Goal: Task Accomplishment & Management: Use online tool/utility

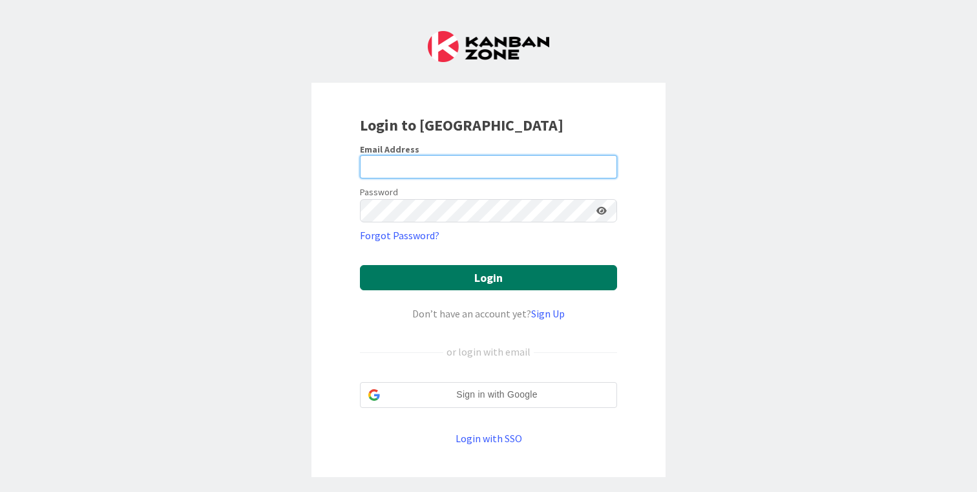
type input "[PERSON_NAME][EMAIL_ADDRESS][DOMAIN_NAME]"
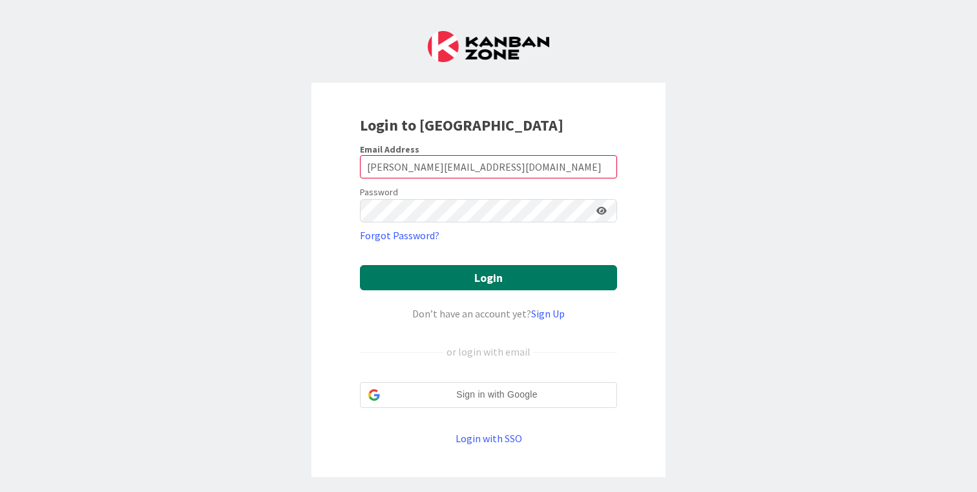
click at [541, 282] on button "Login" at bounding box center [488, 277] width 257 height 25
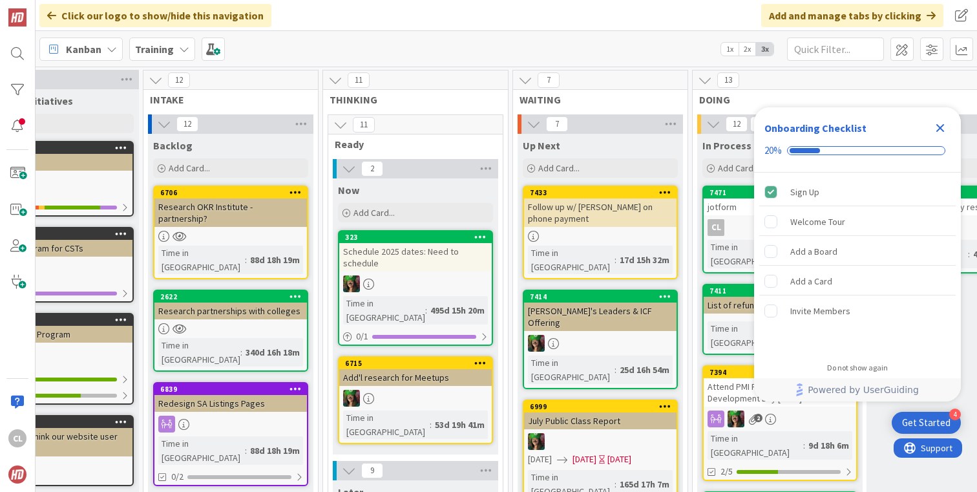
scroll to position [0, 249]
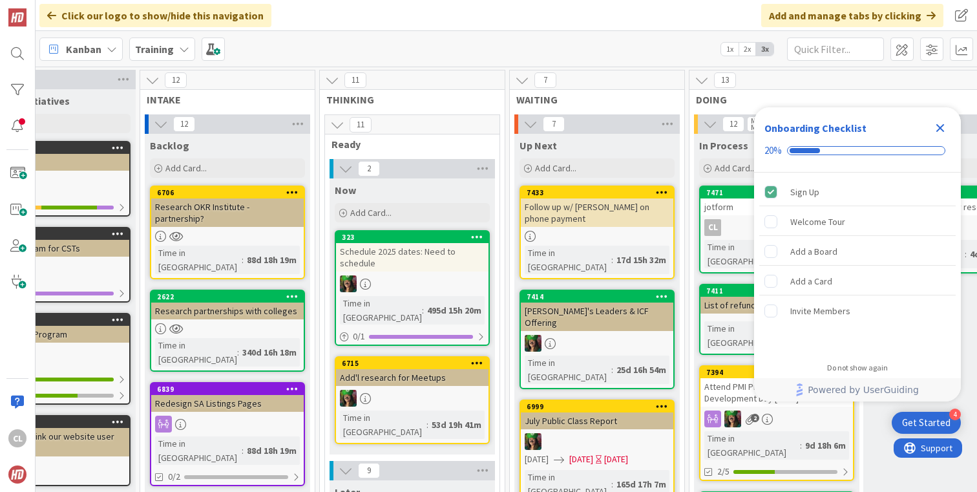
click at [145, 52] on b "Training" at bounding box center [154, 49] width 39 height 13
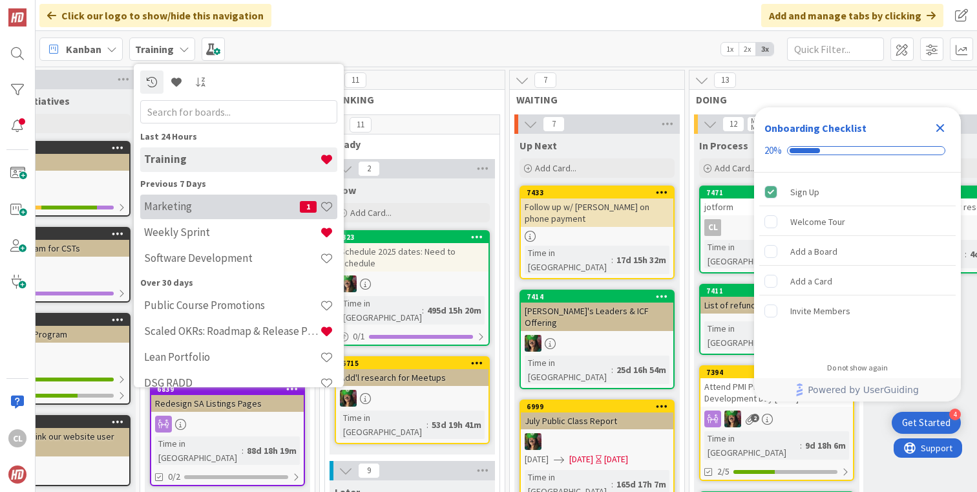
click at [208, 212] on h4 "Marketing" at bounding box center [222, 206] width 156 height 13
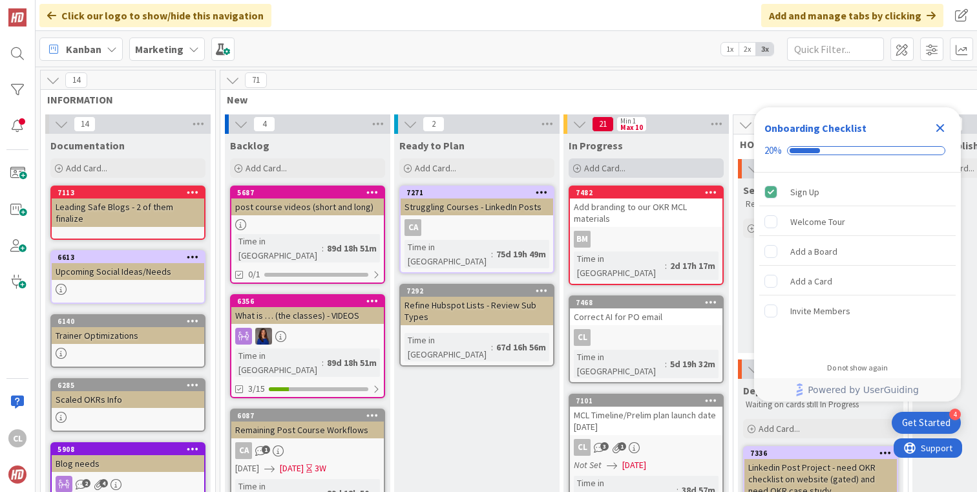
click at [653, 174] on div "Add Card..." at bounding box center [645, 167] width 155 height 19
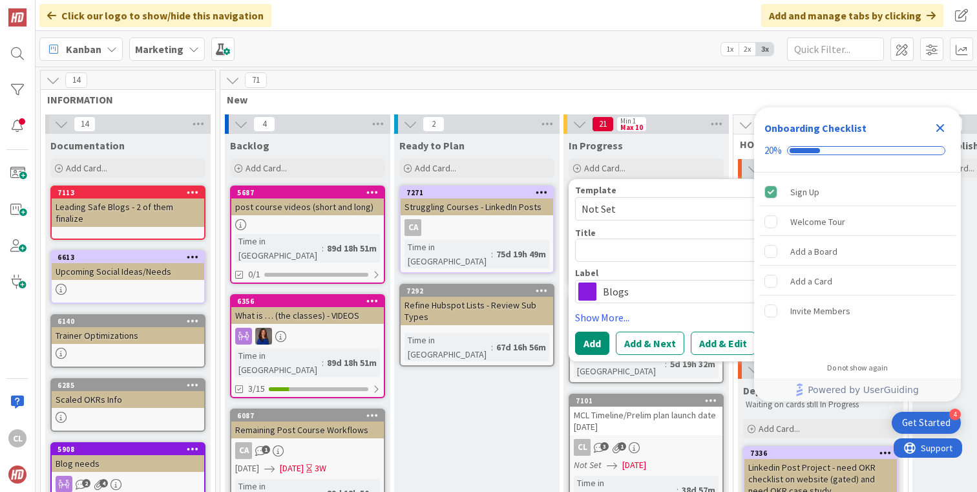
click at [669, 72] on div "71" at bounding box center [820, 79] width 1200 height 19
